Goal: Navigation & Orientation: Understand site structure

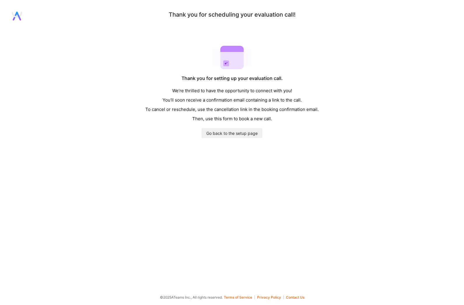
scroll to position [18, 0]
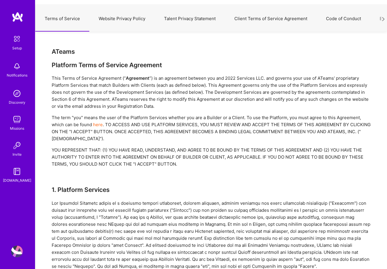
click at [17, 125] on div "Missions" at bounding box center [17, 128] width 14 height 6
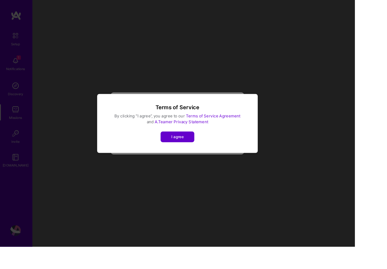
click at [200, 152] on span "I agree" at bounding box center [193, 149] width 13 height 6
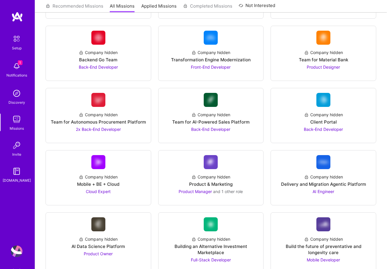
scroll to position [794, 0]
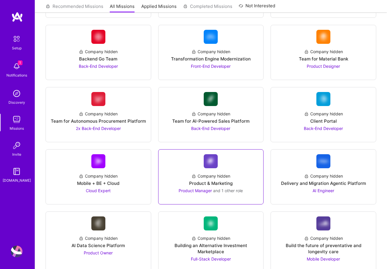
click at [214, 173] on div "Company hidden" at bounding box center [211, 176] width 39 height 6
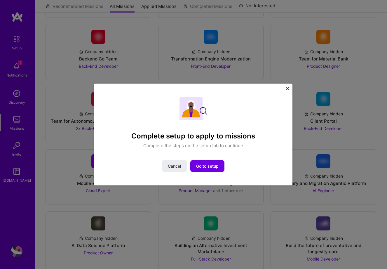
click at [287, 90] on img "Close" at bounding box center [287, 88] width 3 height 3
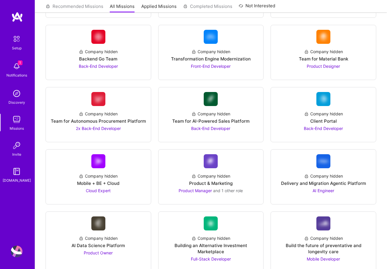
click at [17, 38] on img at bounding box center [17, 39] width 12 height 12
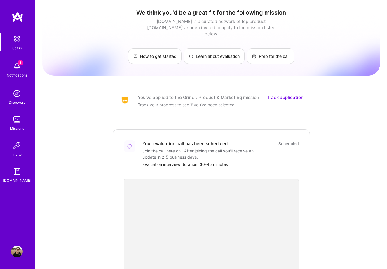
click at [17, 65] on img at bounding box center [17, 66] width 12 height 12
click at [18, 174] on img at bounding box center [17, 171] width 12 height 12
